Goal: Transaction & Acquisition: Purchase product/service

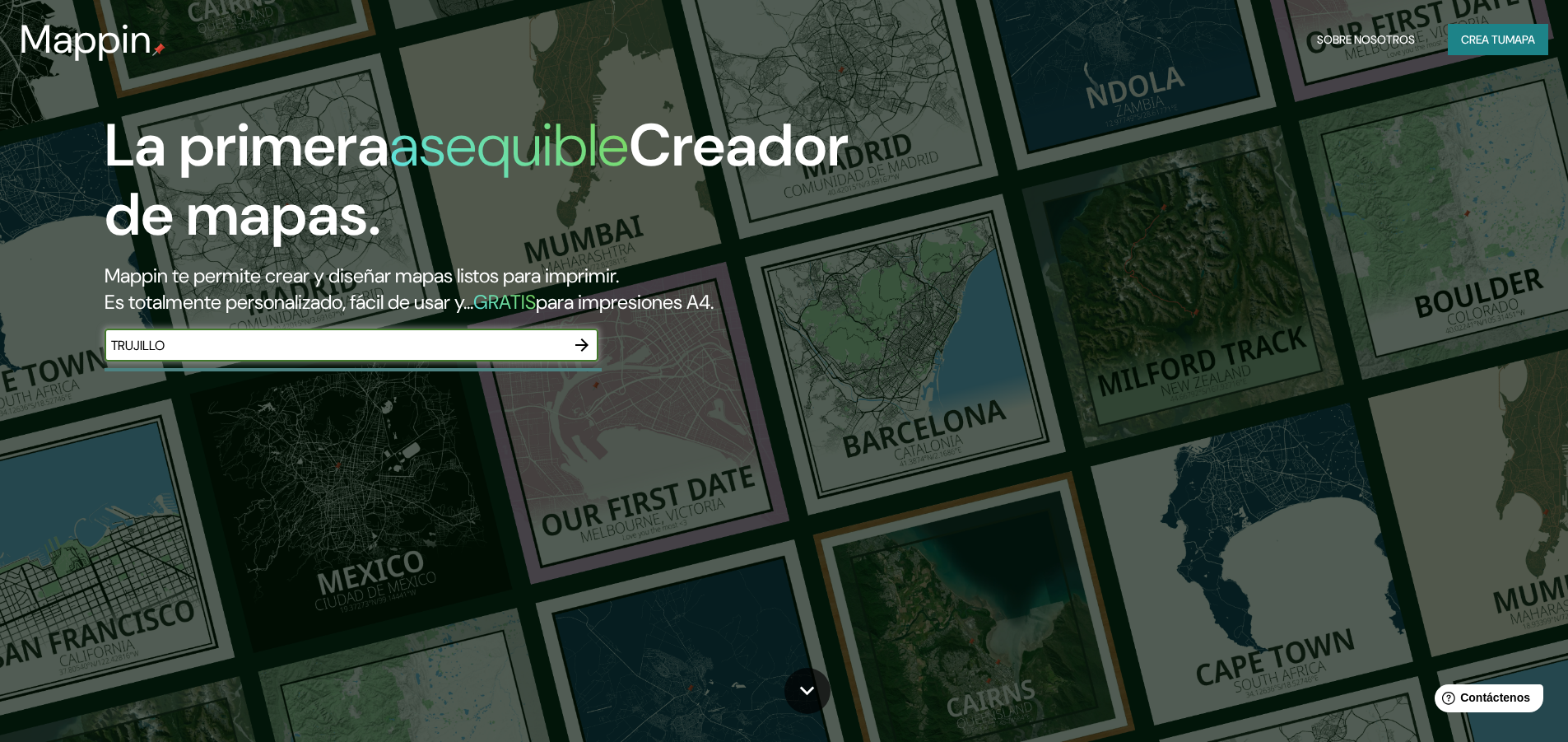
type input "TRUJILLO"
click at [584, 339] on icon "button" at bounding box center [582, 345] width 20 height 20
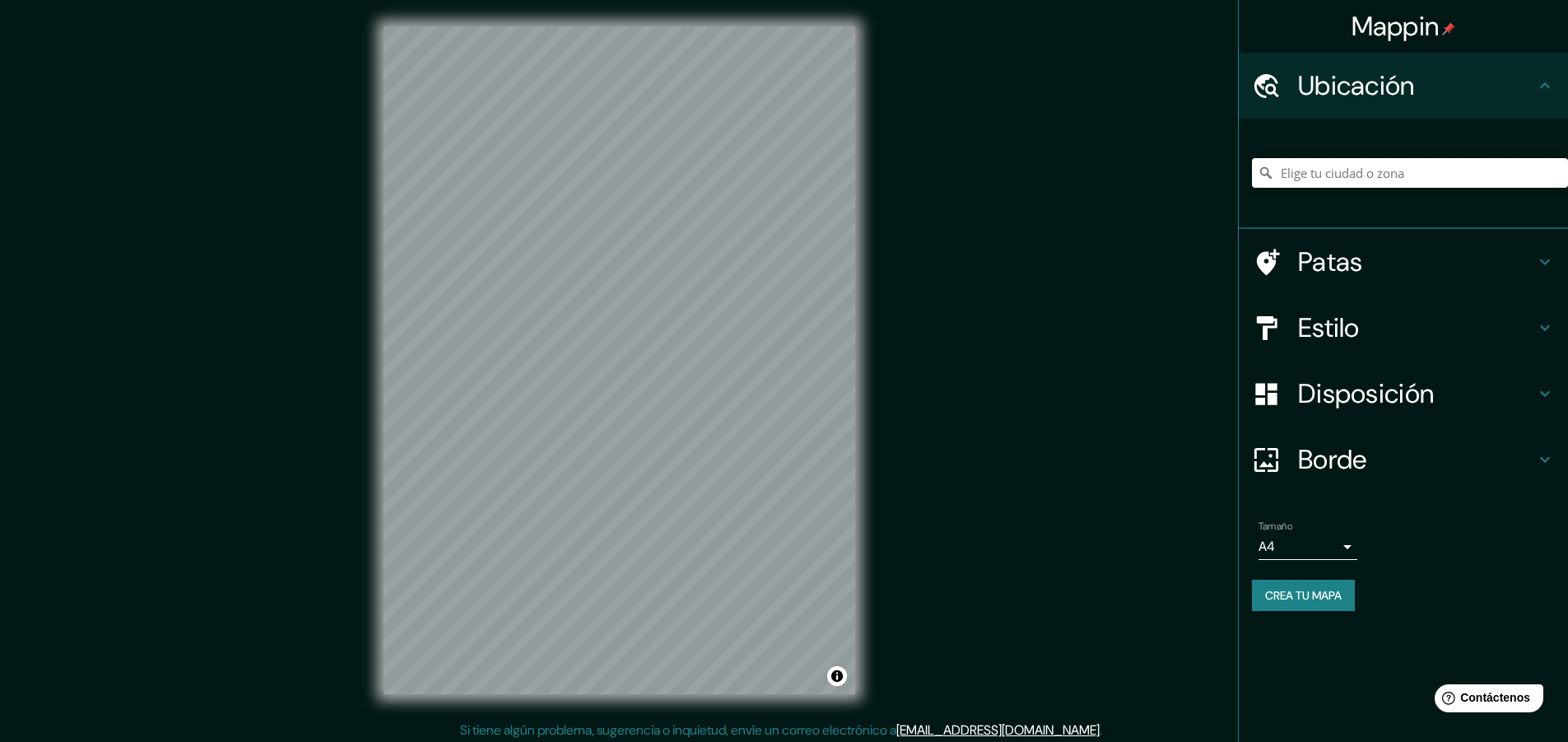
click at [1329, 167] on input "Elige tu ciudad o zona" at bounding box center [1410, 173] width 316 height 30
type input "[GEOGRAPHIC_DATA], [GEOGRAPHIC_DATA], [GEOGRAPHIC_DATA]"
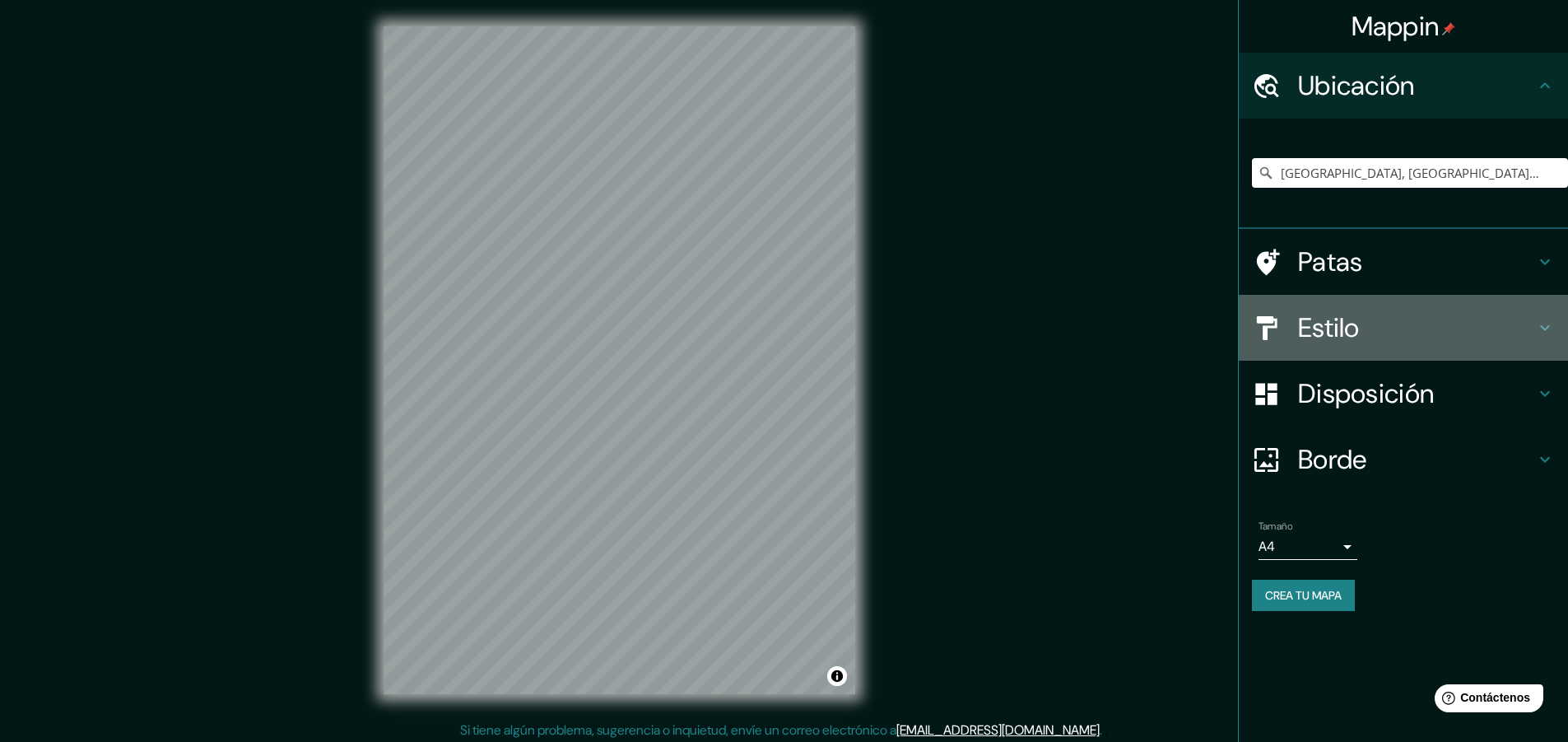
click at [1544, 328] on icon at bounding box center [1545, 328] width 20 height 20
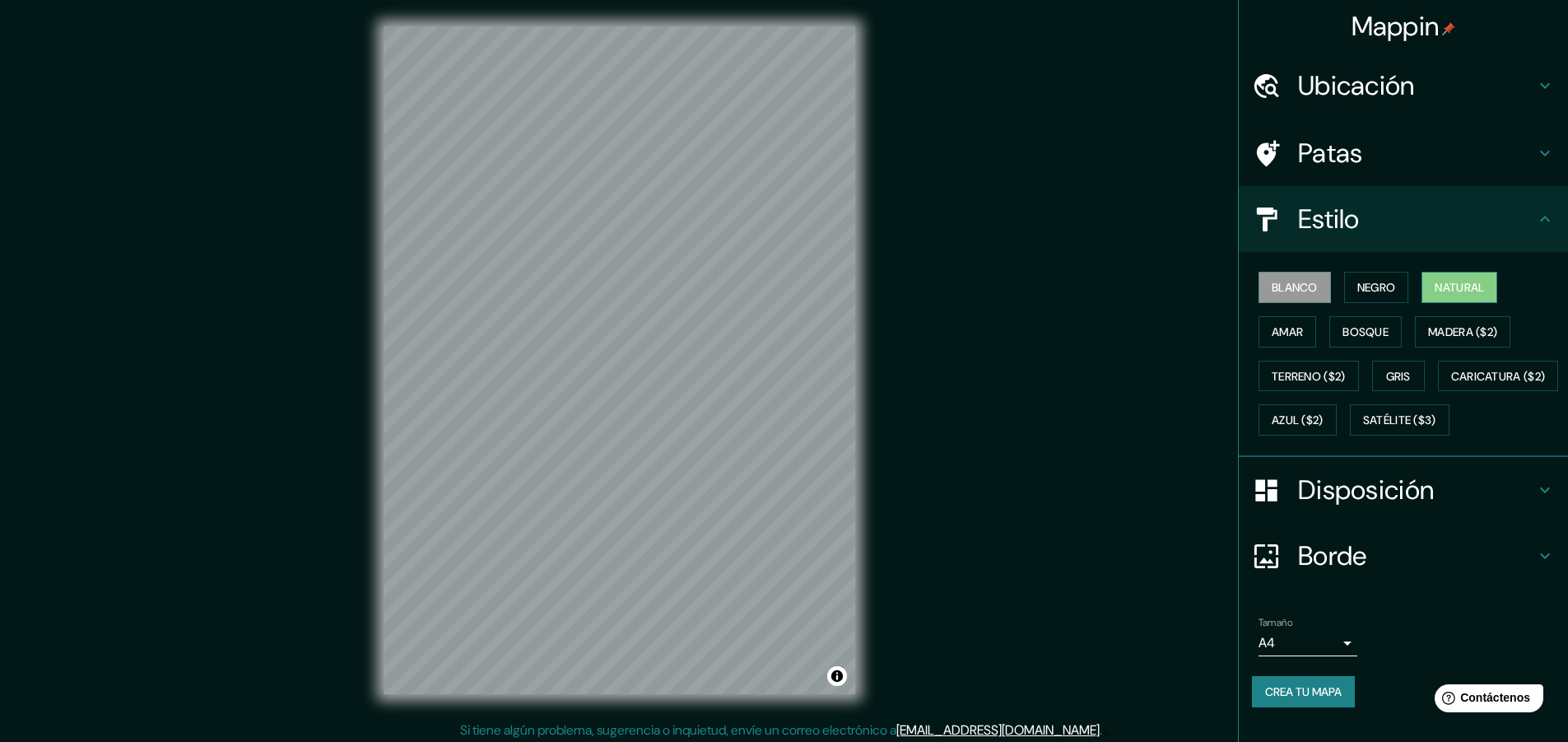
click at [1459, 295] on font "Natural" at bounding box center [1459, 287] width 50 height 15
click at [1346, 338] on font "Bosque" at bounding box center [1365, 331] width 47 height 15
click at [1442, 301] on button "Natural" at bounding box center [1459, 287] width 75 height 32
click at [1328, 383] on font "Terreno ($2)" at bounding box center [1308, 376] width 74 height 22
click at [1450, 290] on font "Natural" at bounding box center [1459, 287] width 50 height 15
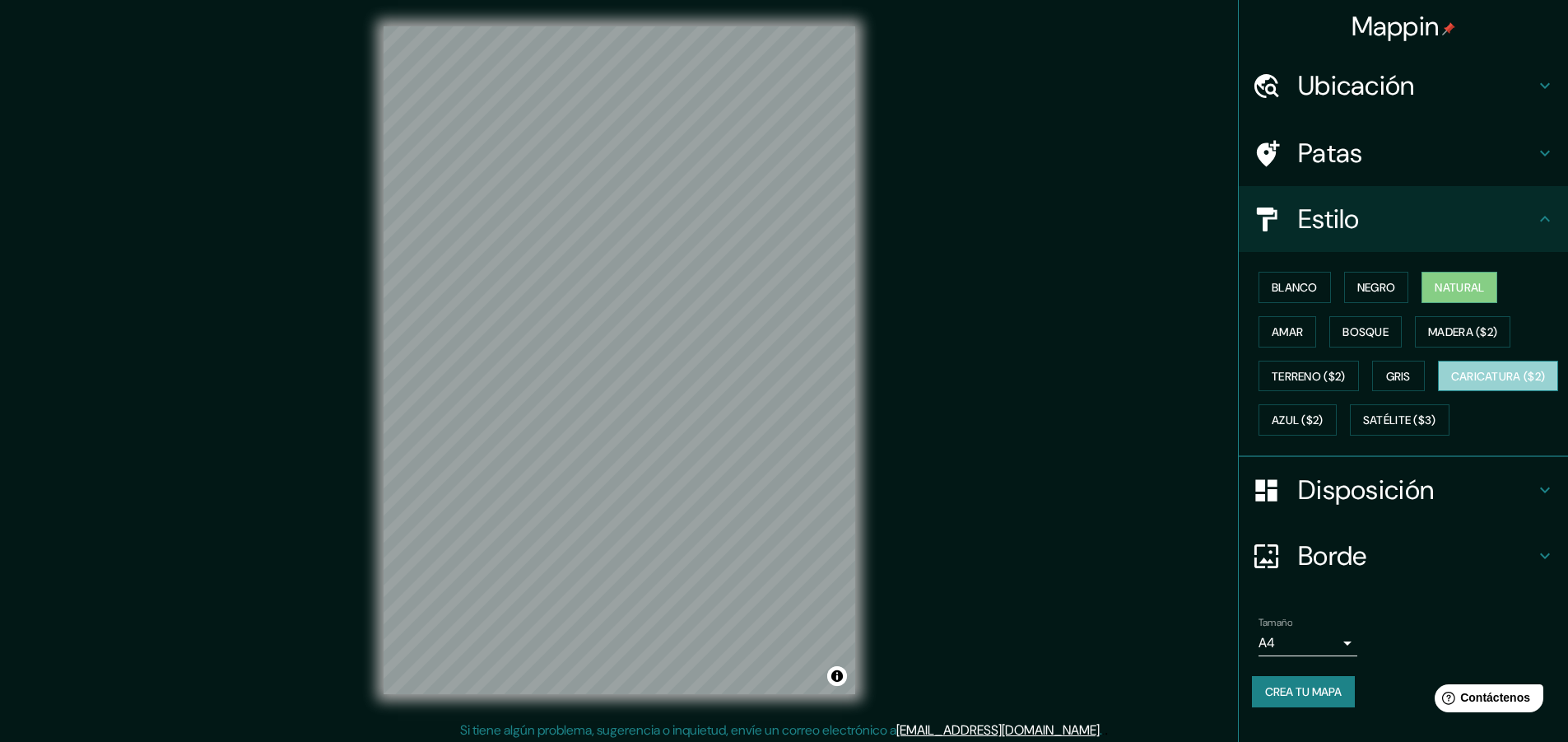
click at [1451, 387] on font "Caricatura ($2)" at bounding box center [1499, 376] width 95 height 22
click at [1323, 413] on font "Azul ($2)" at bounding box center [1298, 420] width 52 height 22
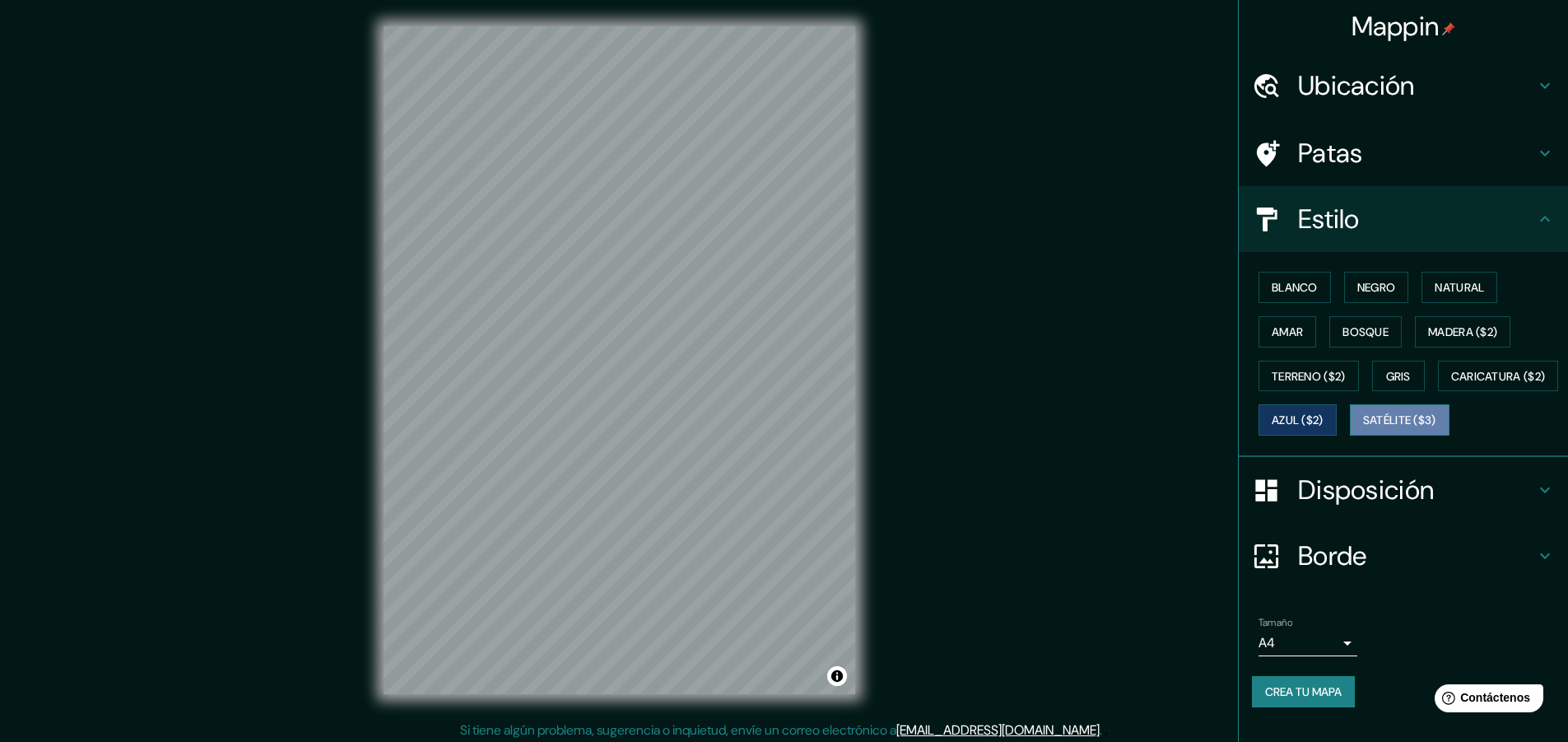
click at [1363, 428] on font "Satélite ($3)" at bounding box center [1400, 420] width 73 height 15
click at [1434, 285] on font "Natural" at bounding box center [1459, 287] width 50 height 15
click at [1424, 285] on button "Natural" at bounding box center [1459, 287] width 75 height 32
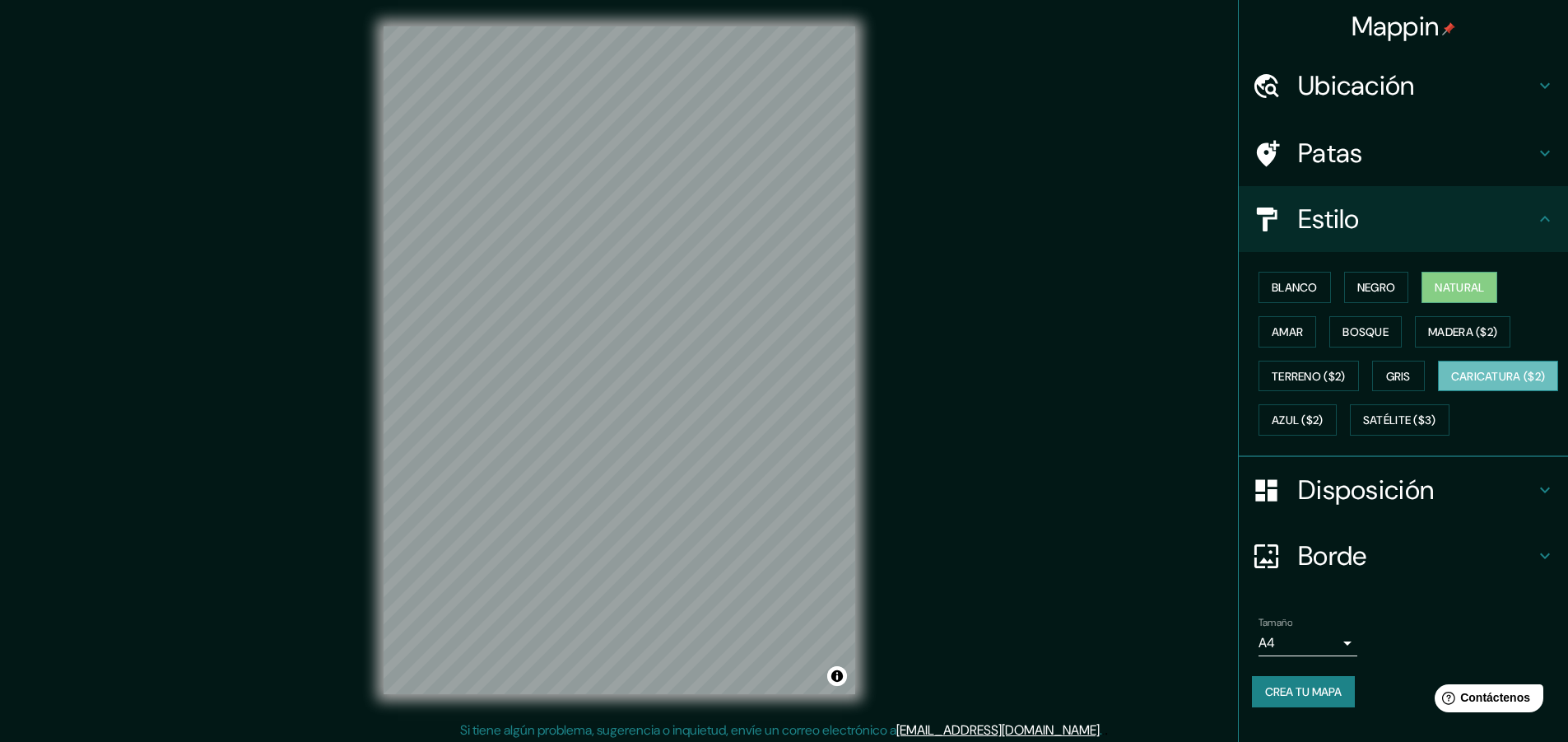
click at [1451, 383] on font "Caricatura ($2)" at bounding box center [1499, 375] width 95 height 15
click at [1363, 428] on font "Satélite ($3)" at bounding box center [1400, 420] width 73 height 15
click at [1406, 162] on h4 "Patas" at bounding box center [1416, 153] width 237 height 33
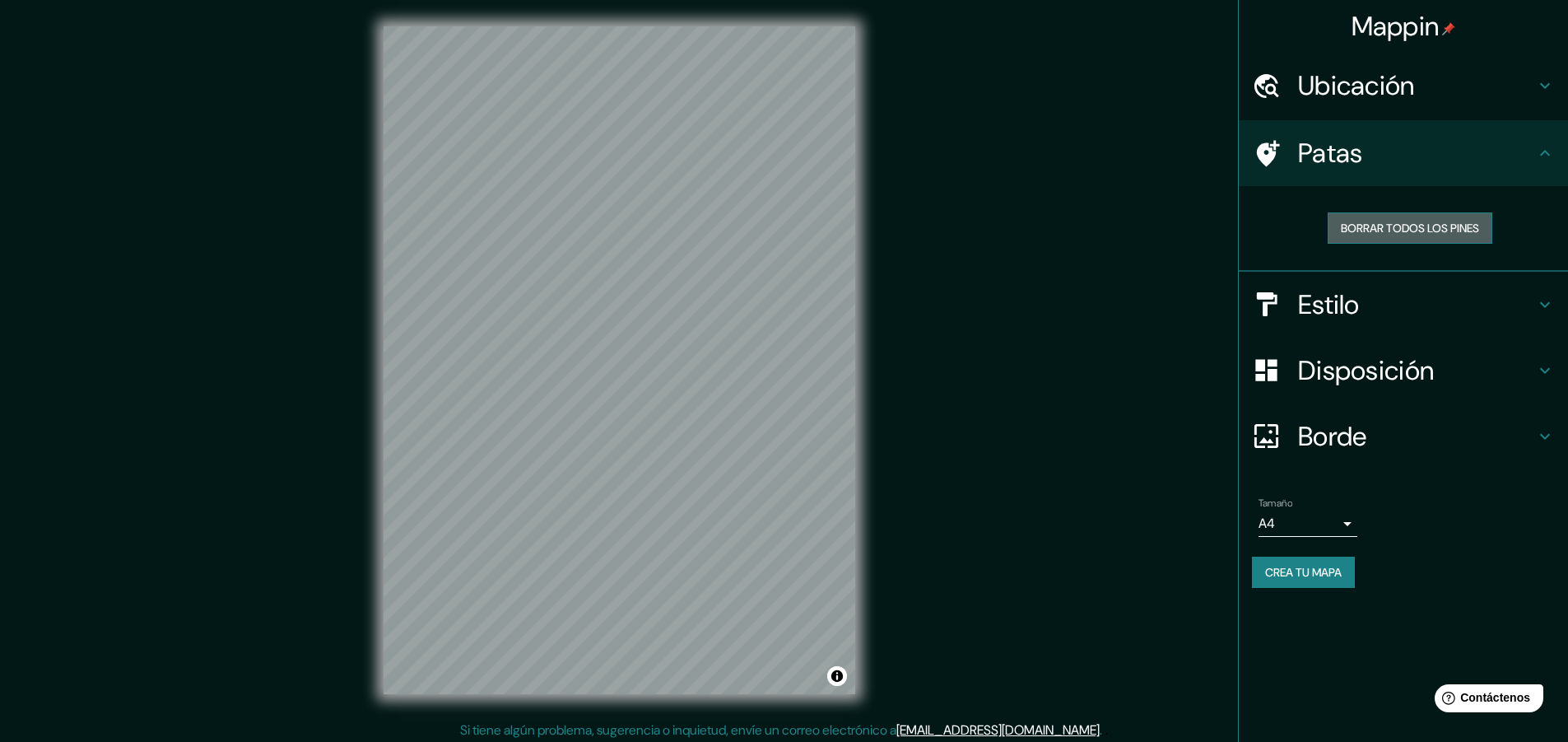
click at [1422, 221] on font "Borrar todos los pines" at bounding box center [1411, 228] width 139 height 15
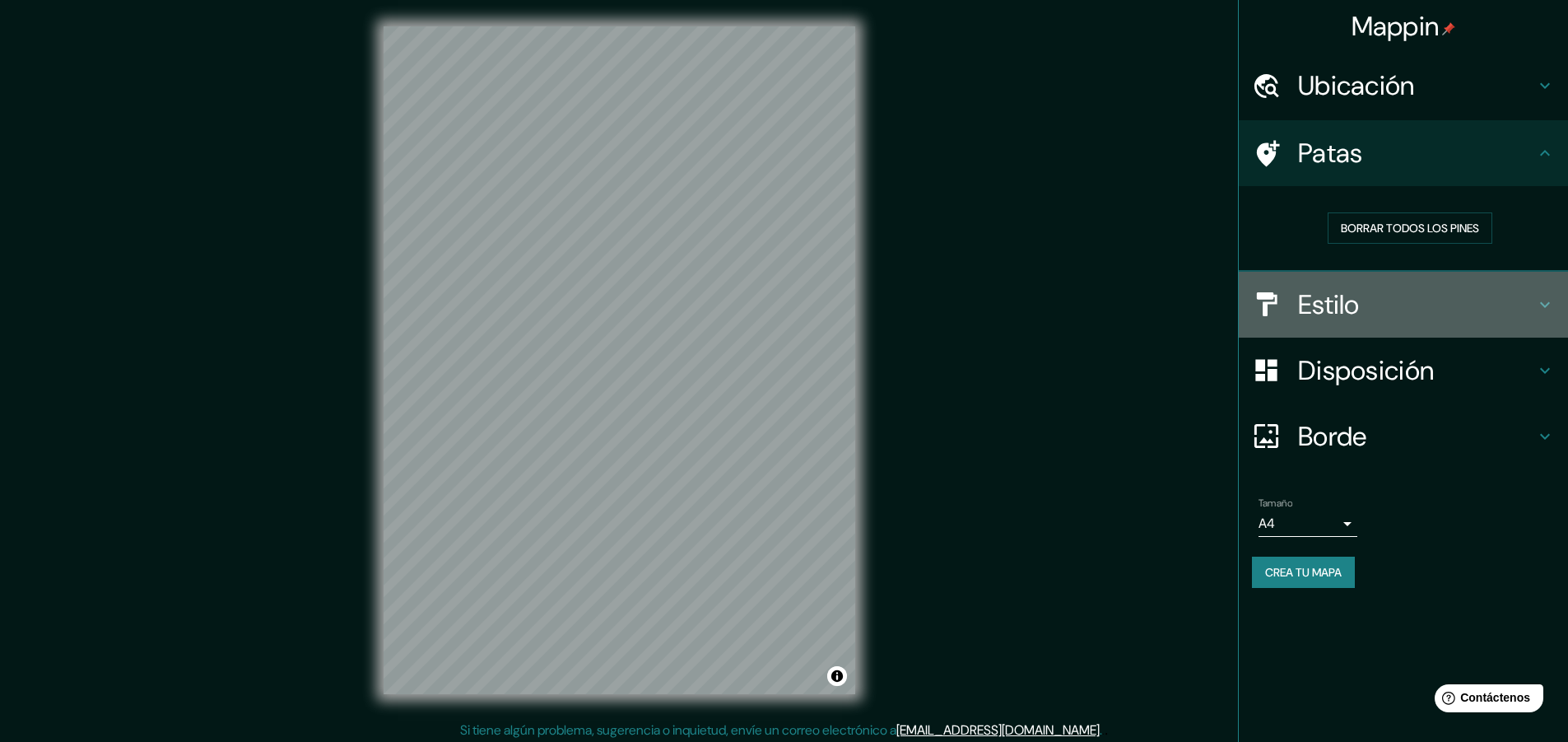
click at [1372, 312] on h4 "Estilo" at bounding box center [1416, 304] width 237 height 33
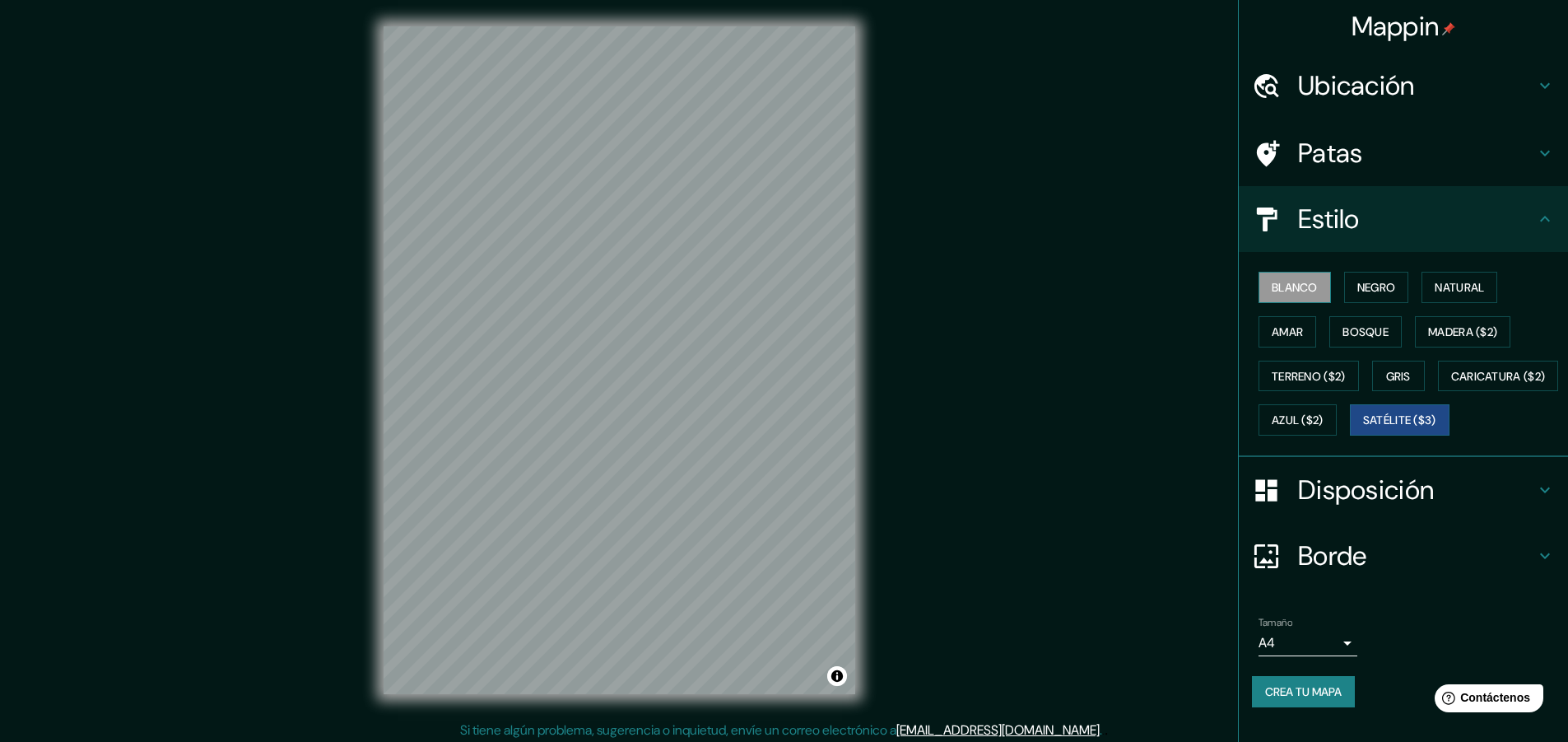
click at [1307, 292] on button "Blanco" at bounding box center [1295, 287] width 72 height 32
click at [1399, 144] on h4 "Patas" at bounding box center [1416, 153] width 237 height 33
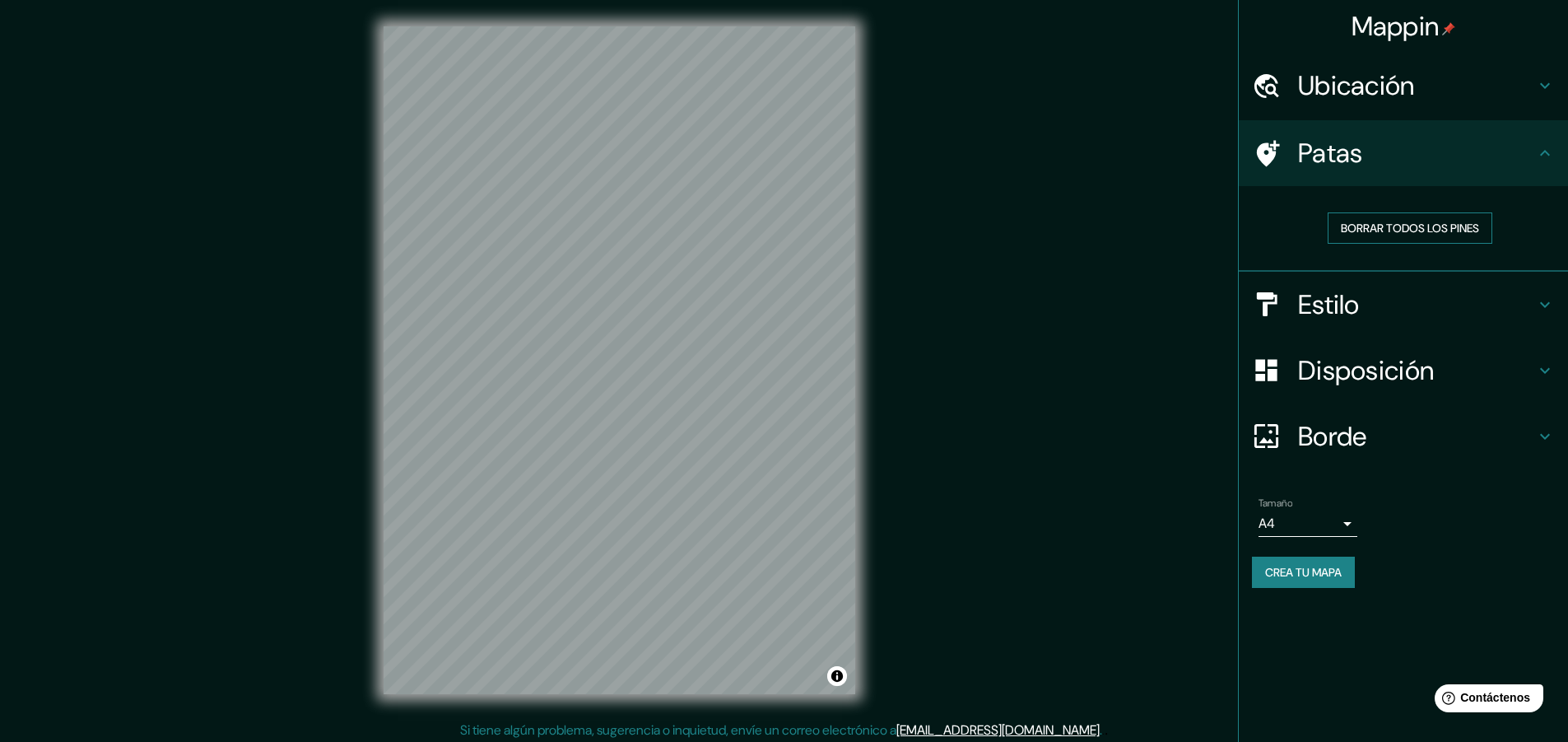
click at [1397, 234] on font "Borrar todos los pines" at bounding box center [1411, 228] width 139 height 15
click at [1367, 302] on h4 "Estilo" at bounding box center [1416, 304] width 237 height 33
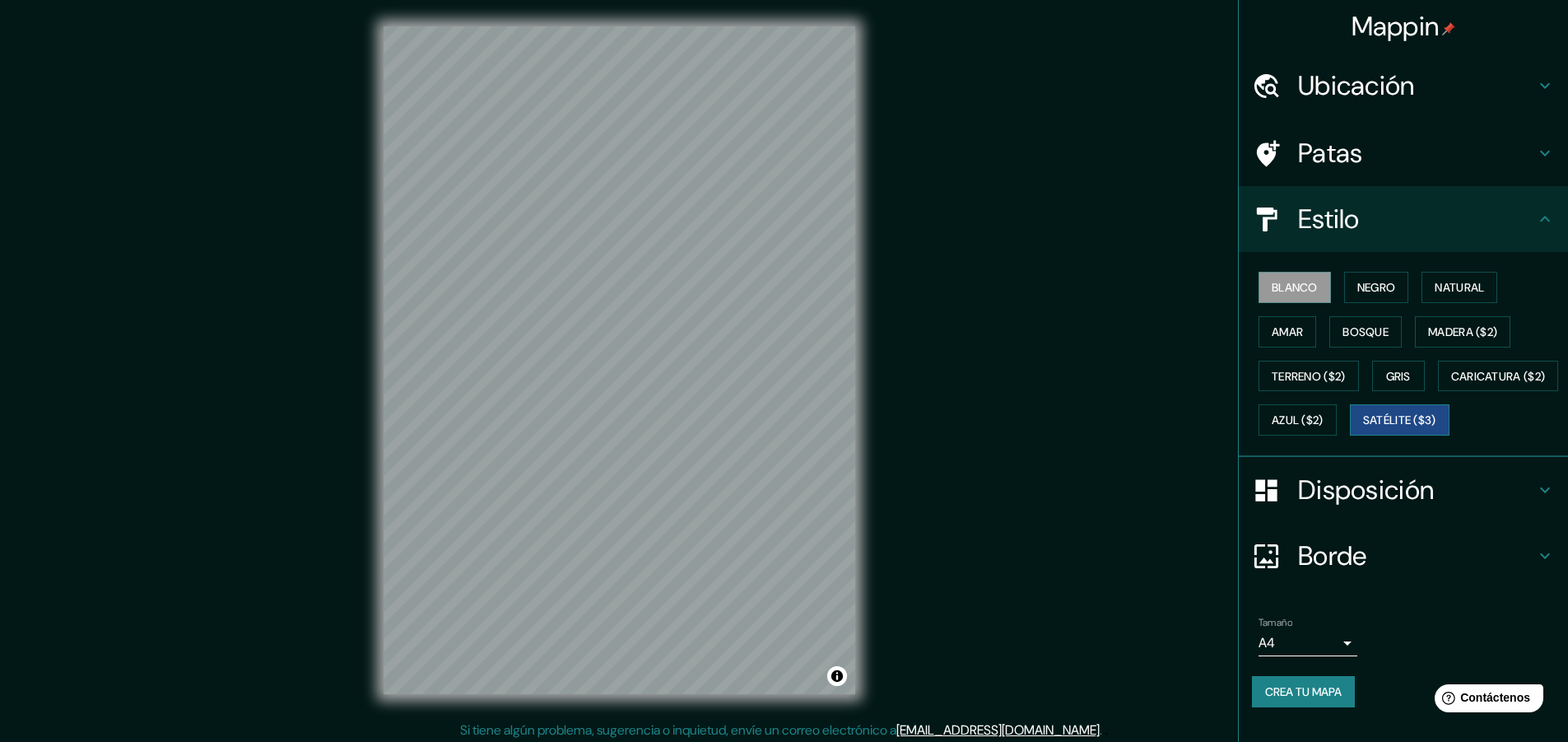
click at [1363, 428] on font "Satélite ($3)" at bounding box center [1400, 420] width 73 height 15
click at [1334, 573] on font "Borde" at bounding box center [1333, 555] width 69 height 35
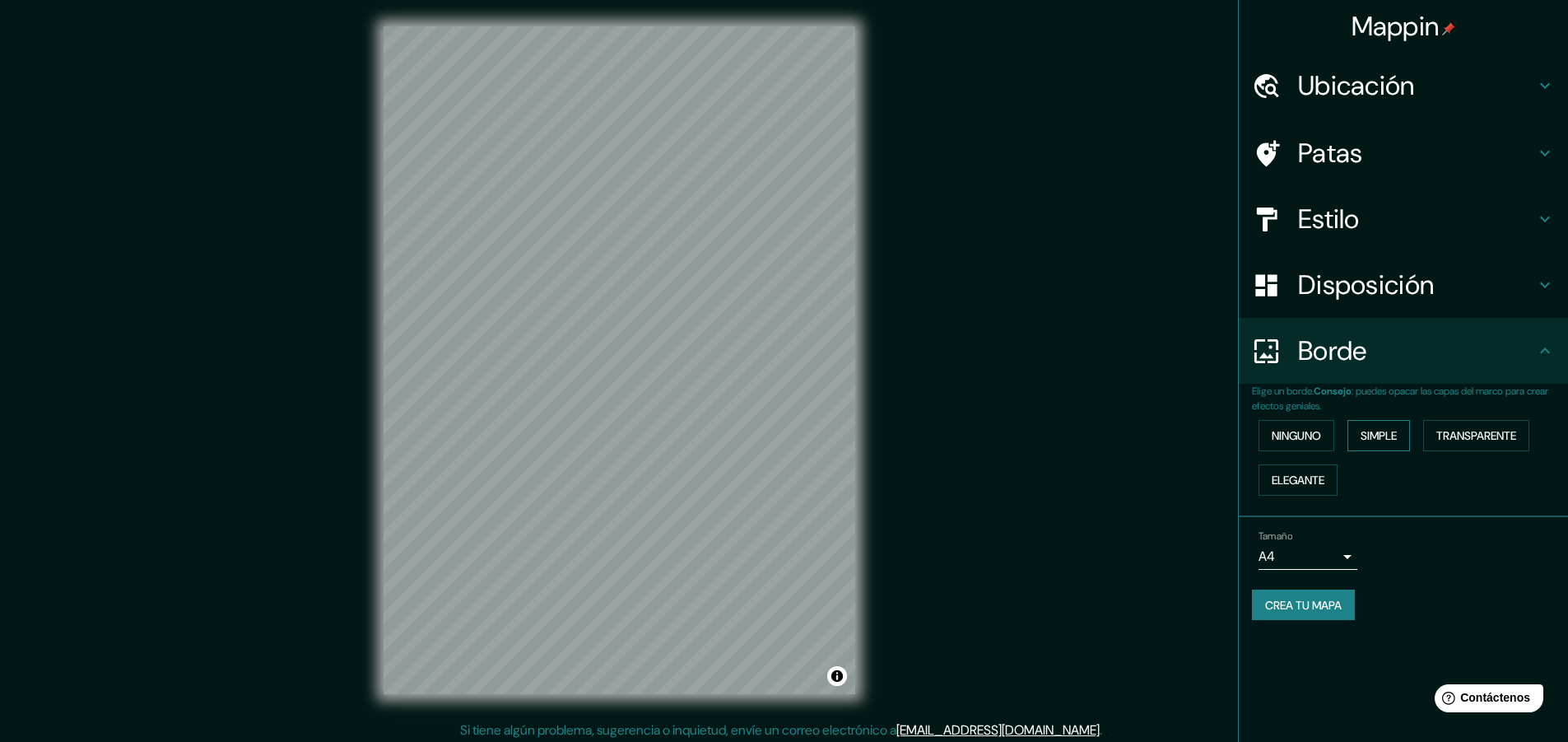
click at [1405, 434] on button "Simple" at bounding box center [1378, 436] width 62 height 32
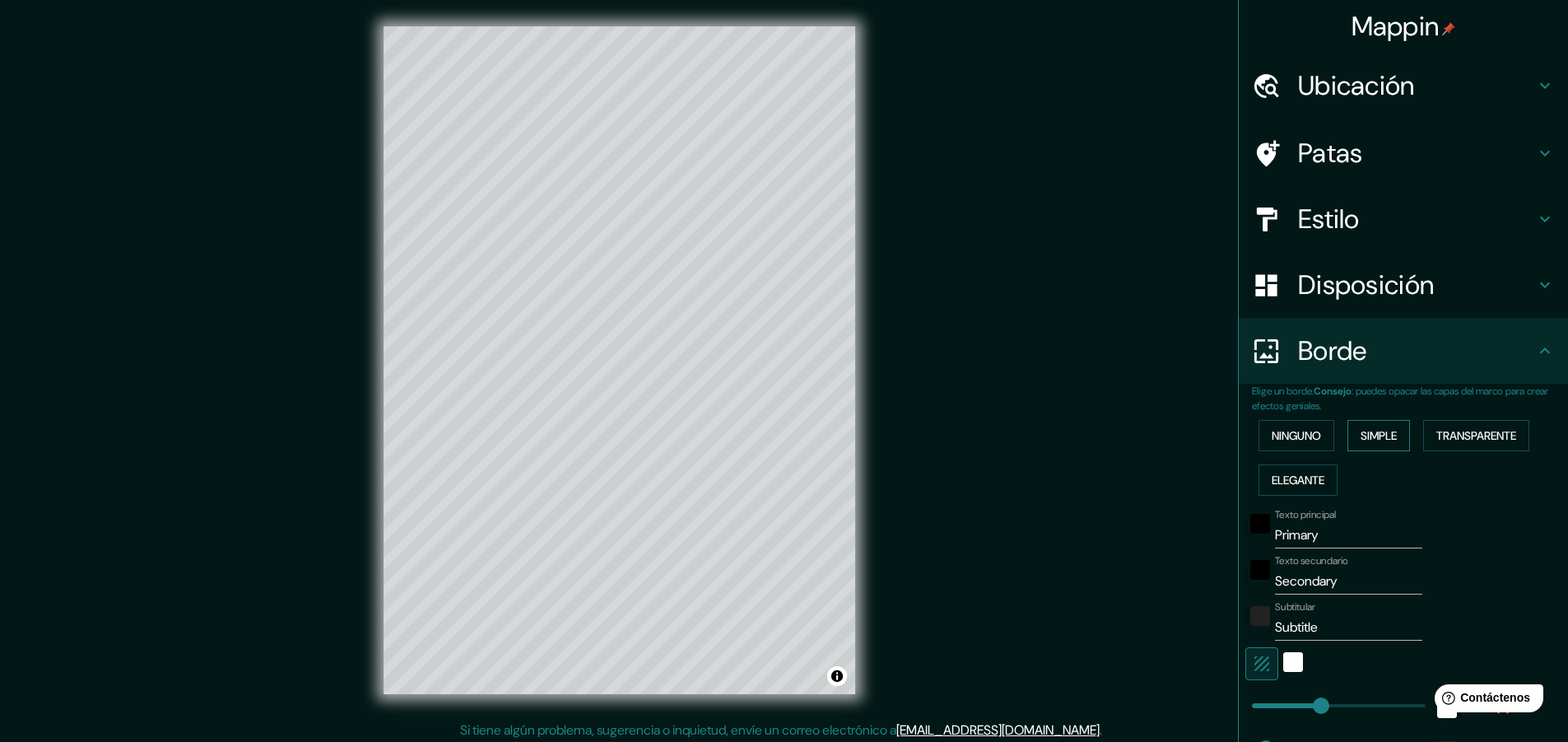
click at [1404, 432] on button "Simple" at bounding box center [1378, 436] width 62 height 32
type input "229"
type input "46"
click at [1303, 429] on font "Ninguno" at bounding box center [1297, 435] width 50 height 15
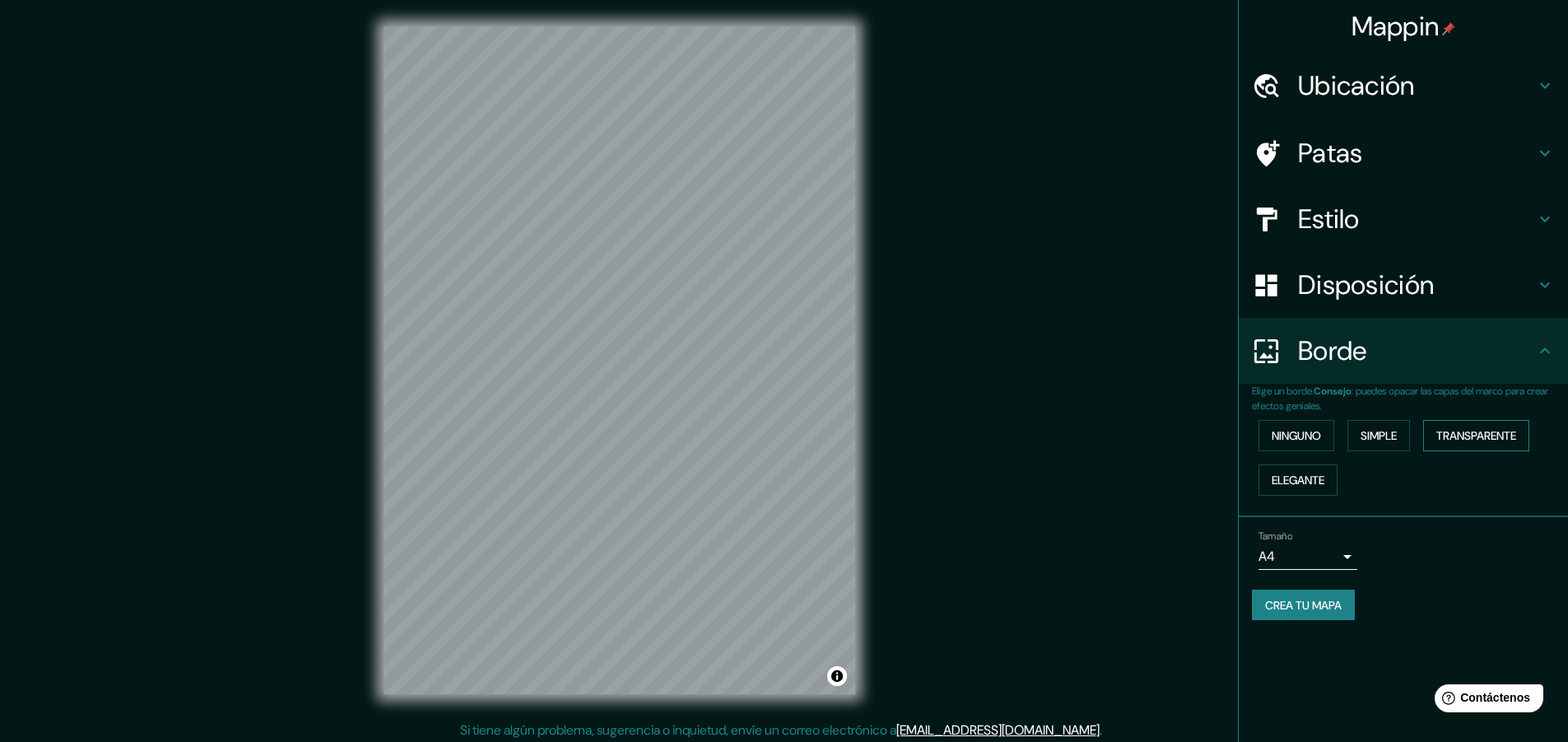
click at [1465, 422] on button "Transparente" at bounding box center [1476, 436] width 106 height 32
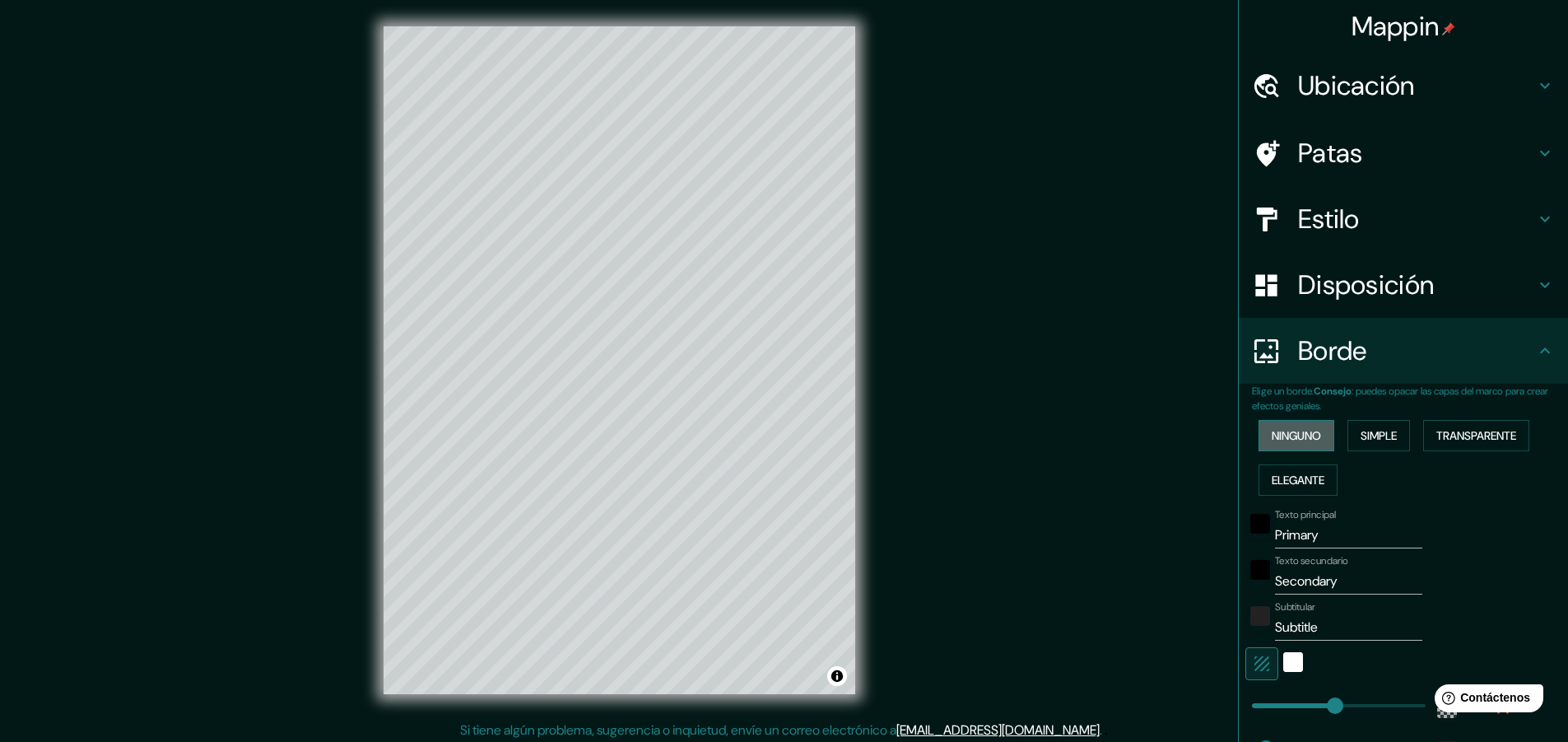
click at [1259, 439] on button "Ninguno" at bounding box center [1297, 436] width 75 height 32
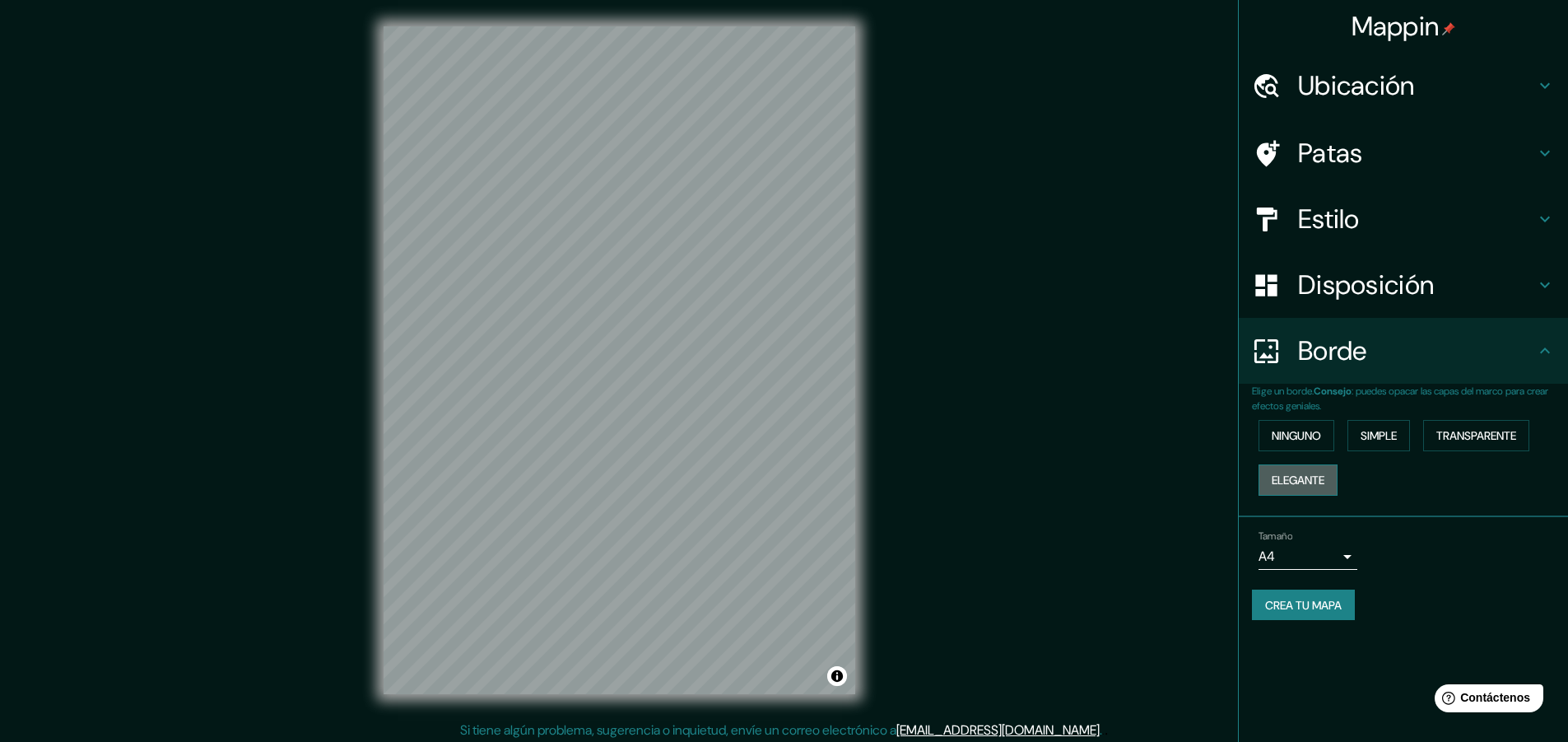
click at [1279, 474] on font "Elegante" at bounding box center [1298, 479] width 52 height 15
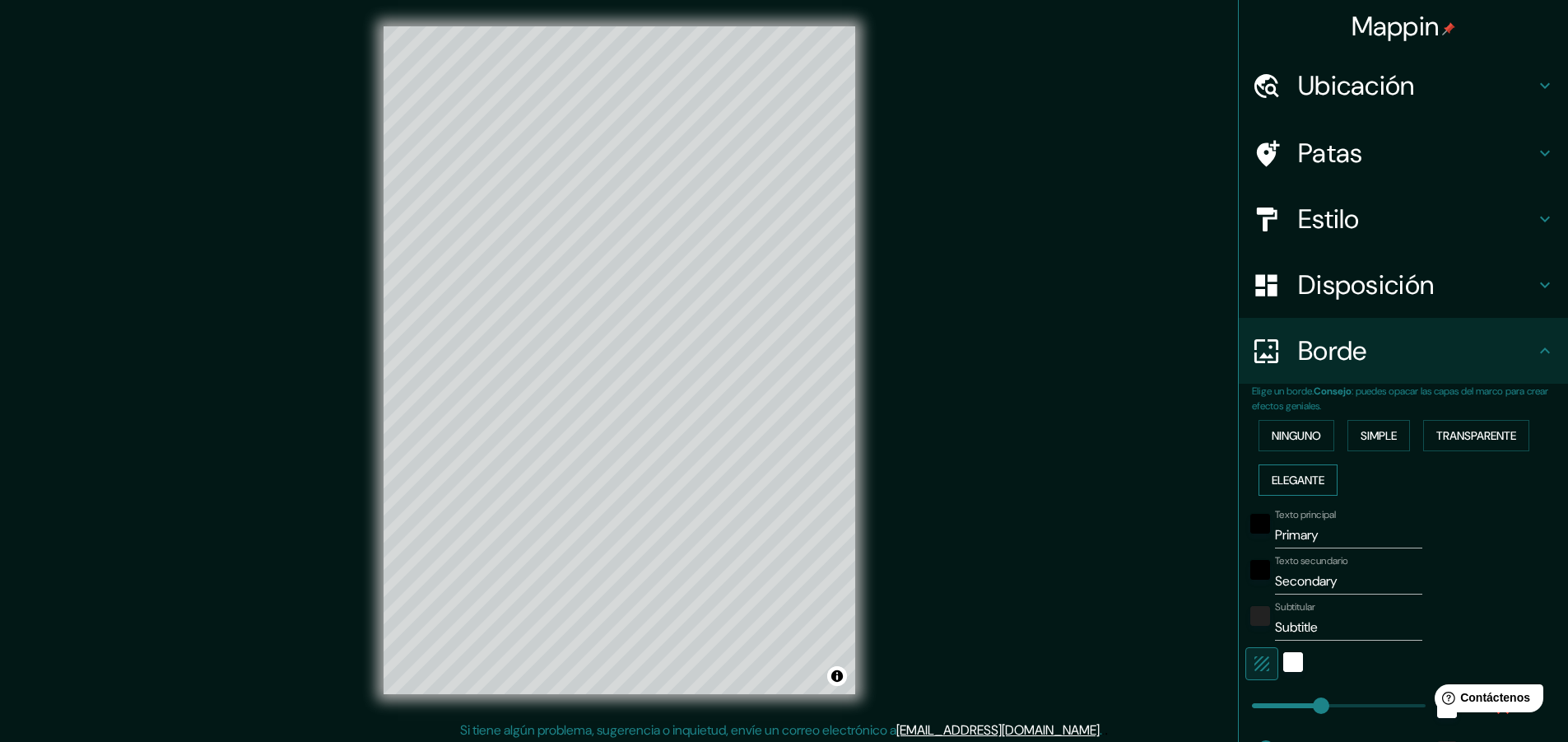
click at [1282, 474] on font "Elegante" at bounding box center [1298, 479] width 52 height 15
type input "229"
type input "46"
type input "23"
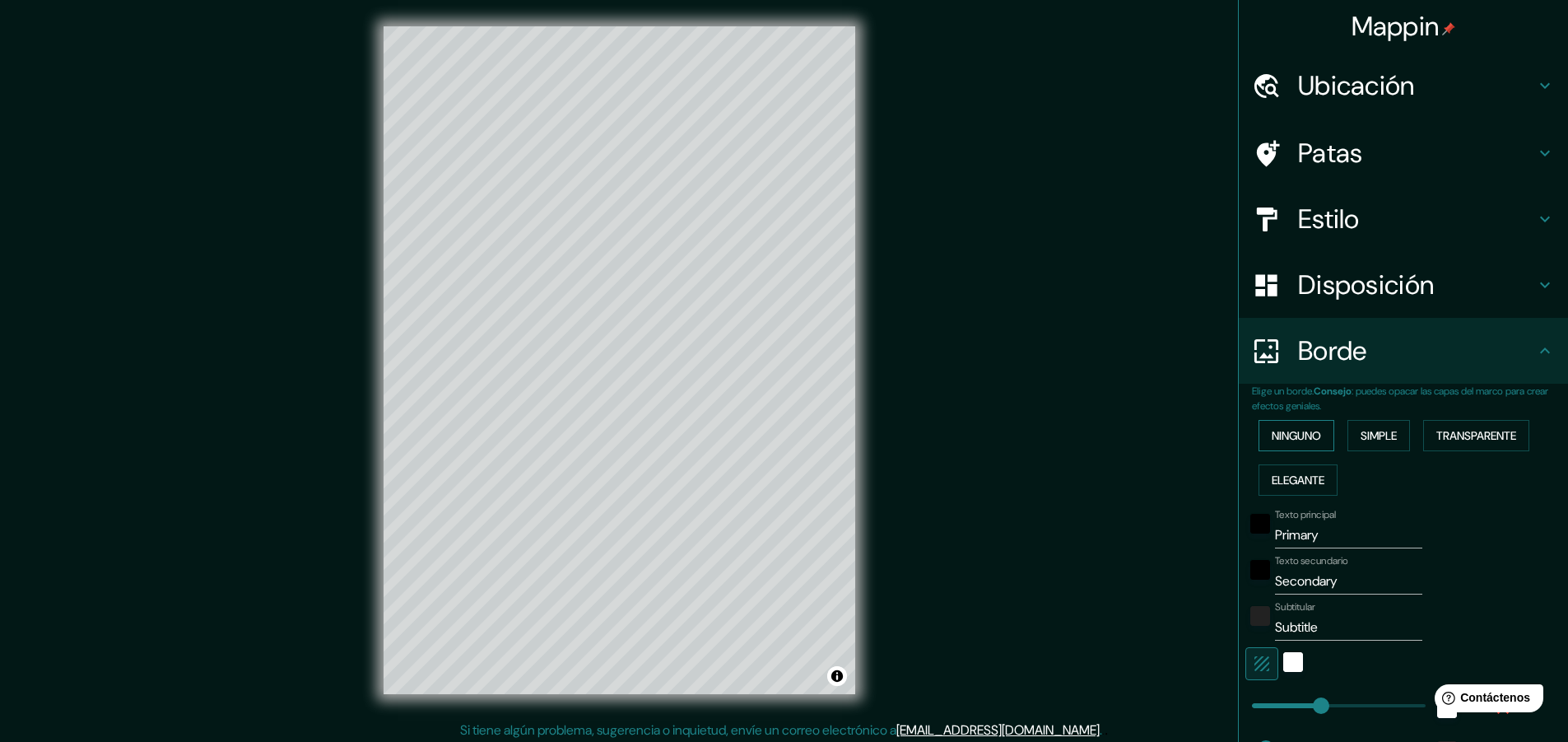
click at [1284, 435] on font "Ninguno" at bounding box center [1297, 435] width 50 height 15
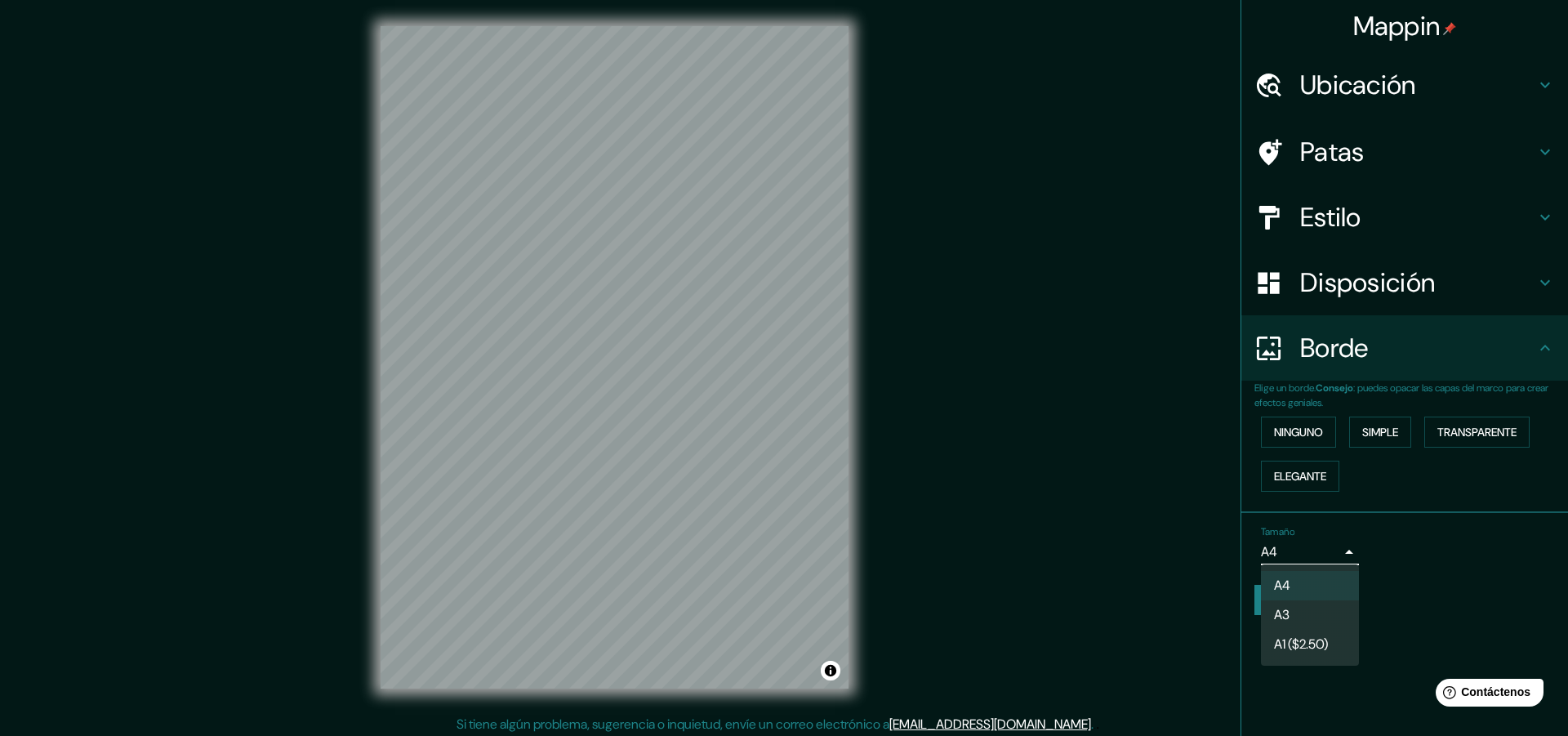
click at [1334, 549] on body "Mappin Ubicación [GEOGRAPHIC_DATA], [GEOGRAPHIC_DATA], [GEOGRAPHIC_DATA] [GEOGR…" at bounding box center [784, 368] width 1568 height 736
click at [1292, 625] on li "A3" at bounding box center [1310, 616] width 98 height 30
type input "a4"
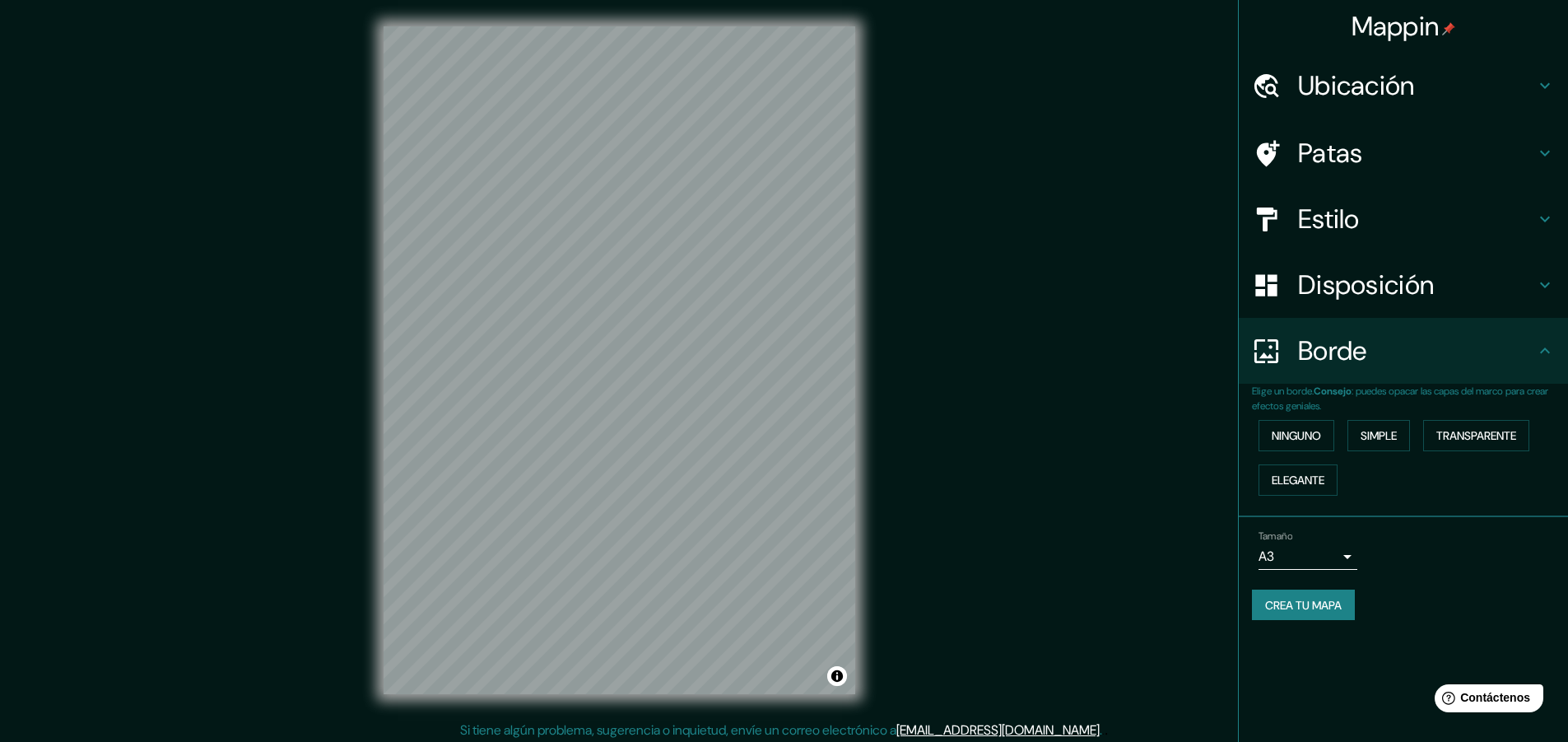
click at [1318, 601] on font "Crea tu mapa" at bounding box center [1303, 604] width 76 height 15
click at [1312, 610] on font "Crea tu mapa" at bounding box center [1303, 604] width 76 height 15
